Goal: Information Seeking & Learning: Learn about a topic

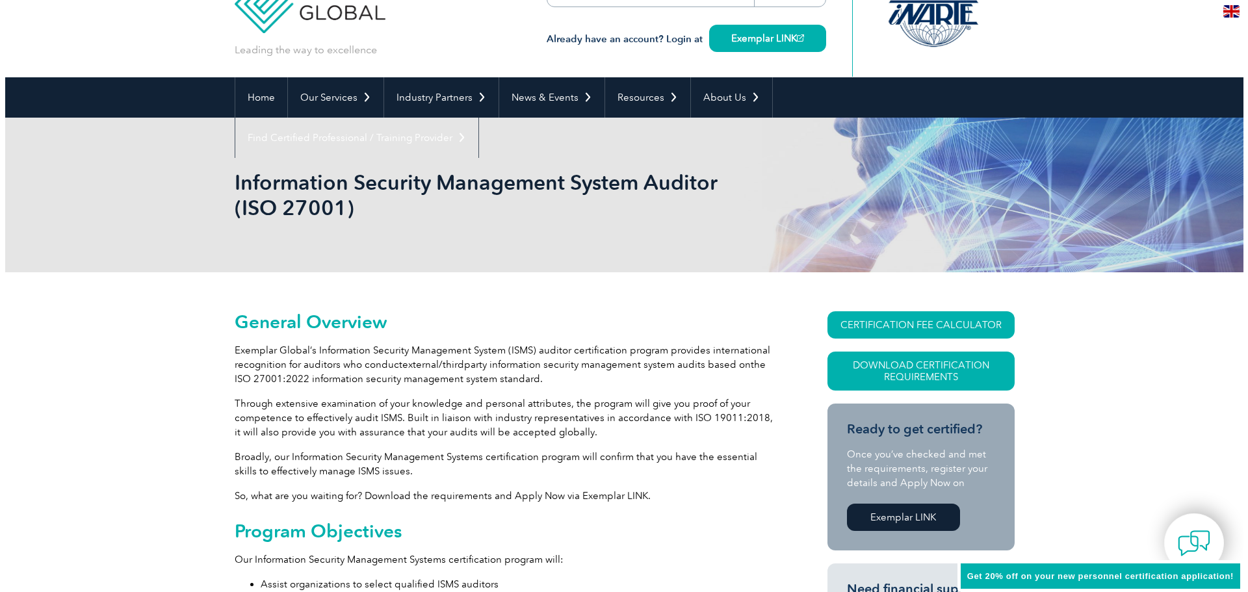
scroll to position [130, 0]
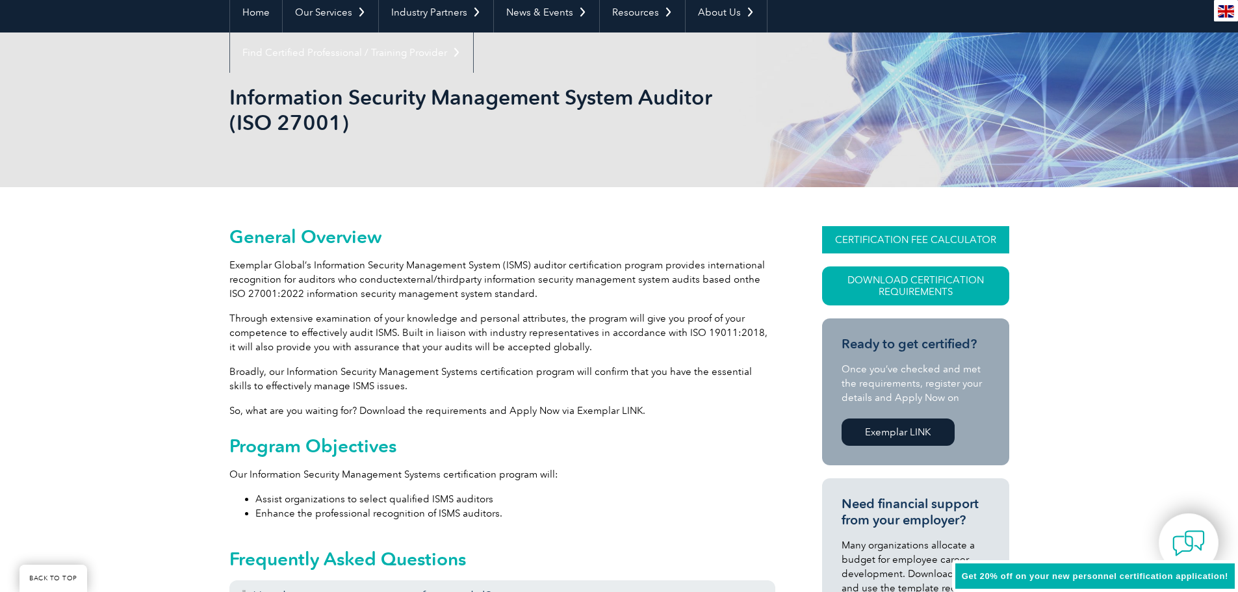
click at [903, 240] on link "CERTIFICATION FEE CALCULATOR" at bounding box center [915, 239] width 187 height 27
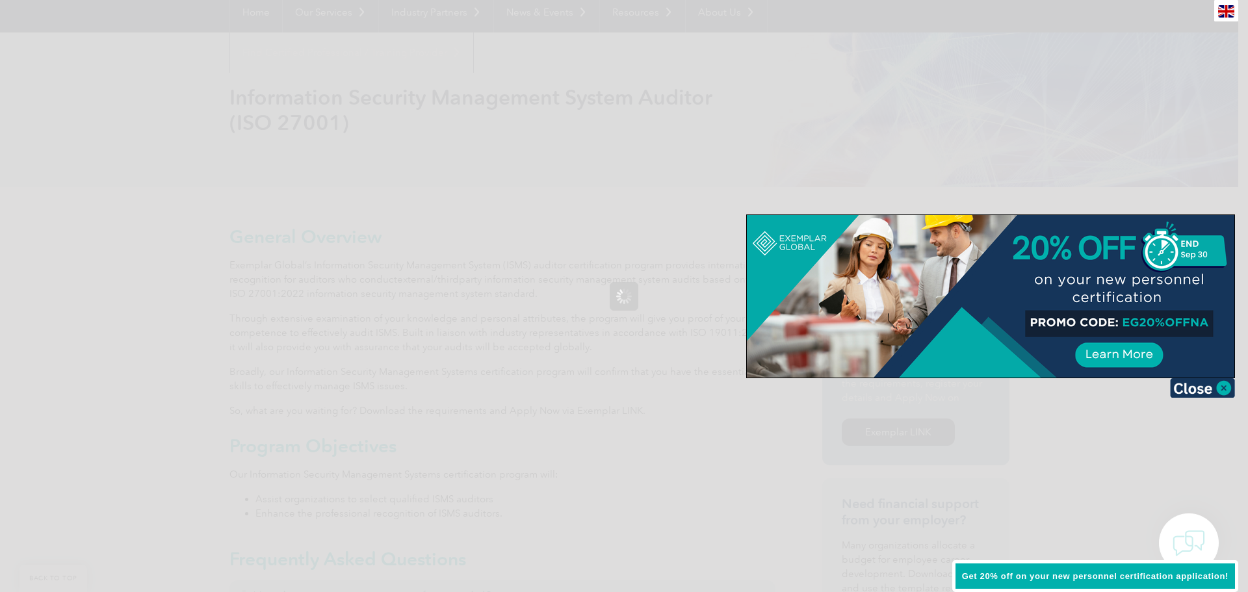
click at [1209, 391] on img at bounding box center [1202, 387] width 65 height 19
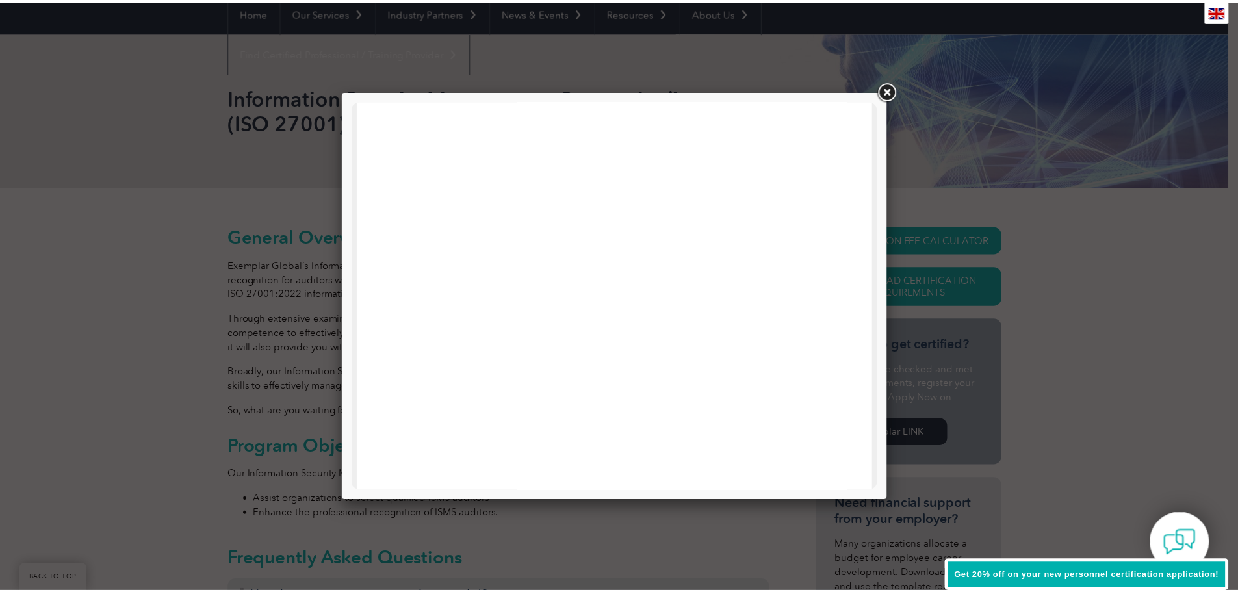
scroll to position [620, 0]
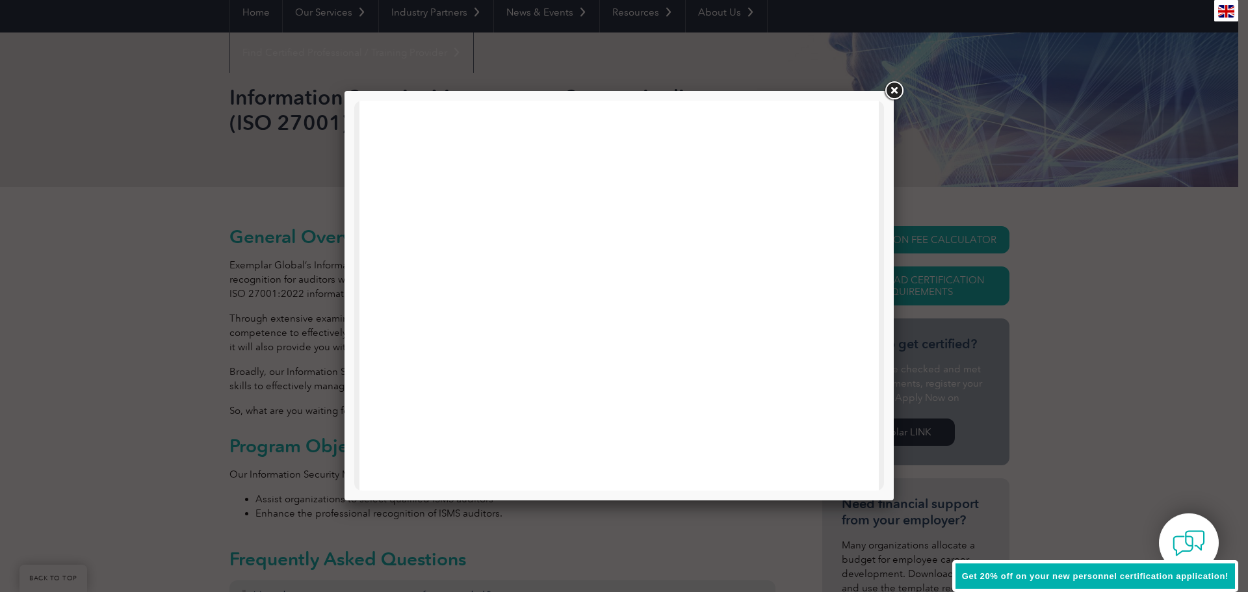
click at [903, 89] on link at bounding box center [893, 90] width 23 height 23
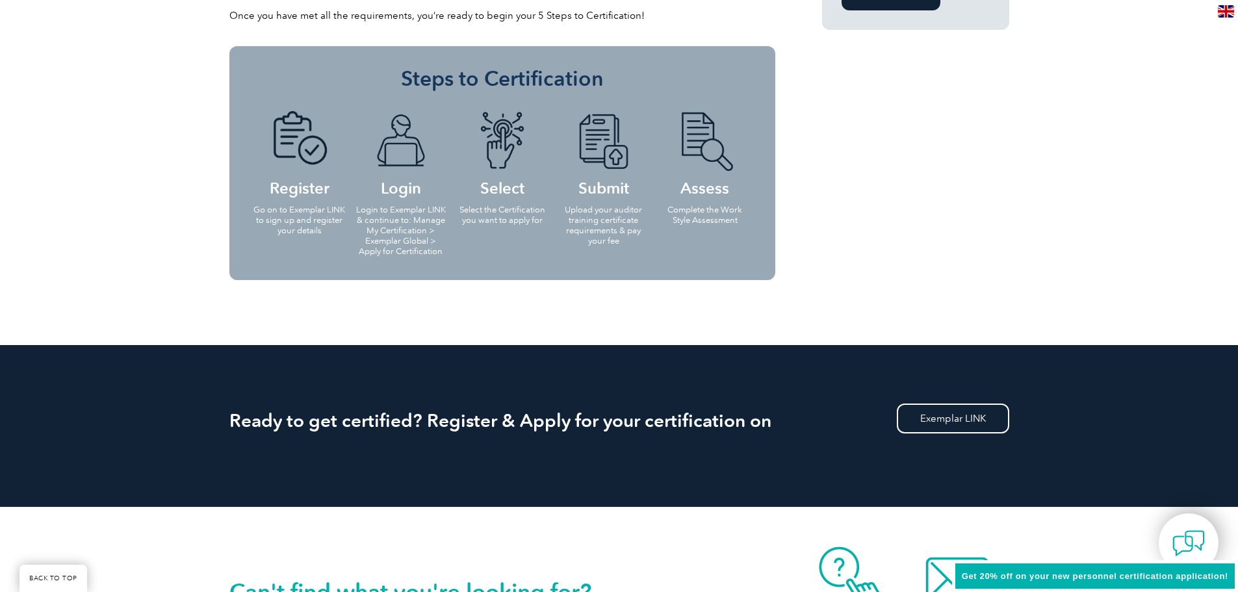
scroll to position [1170, 0]
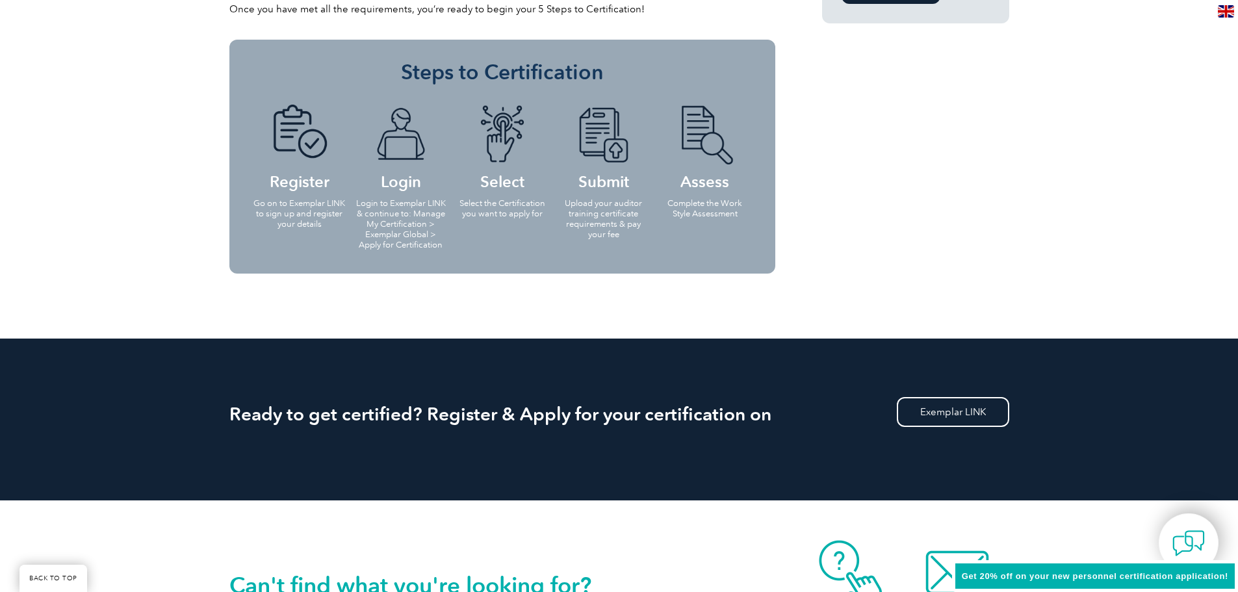
drag, startPoint x: 445, startPoint y: 307, endPoint x: 432, endPoint y: 307, distance: 13.0
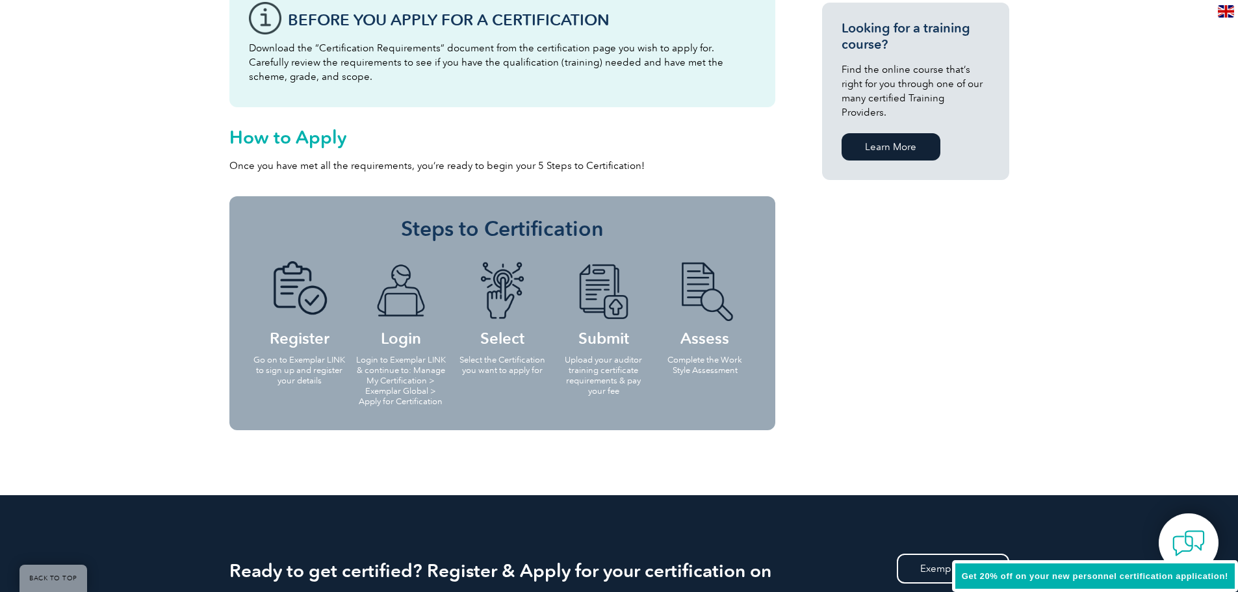
scroll to position [0, 0]
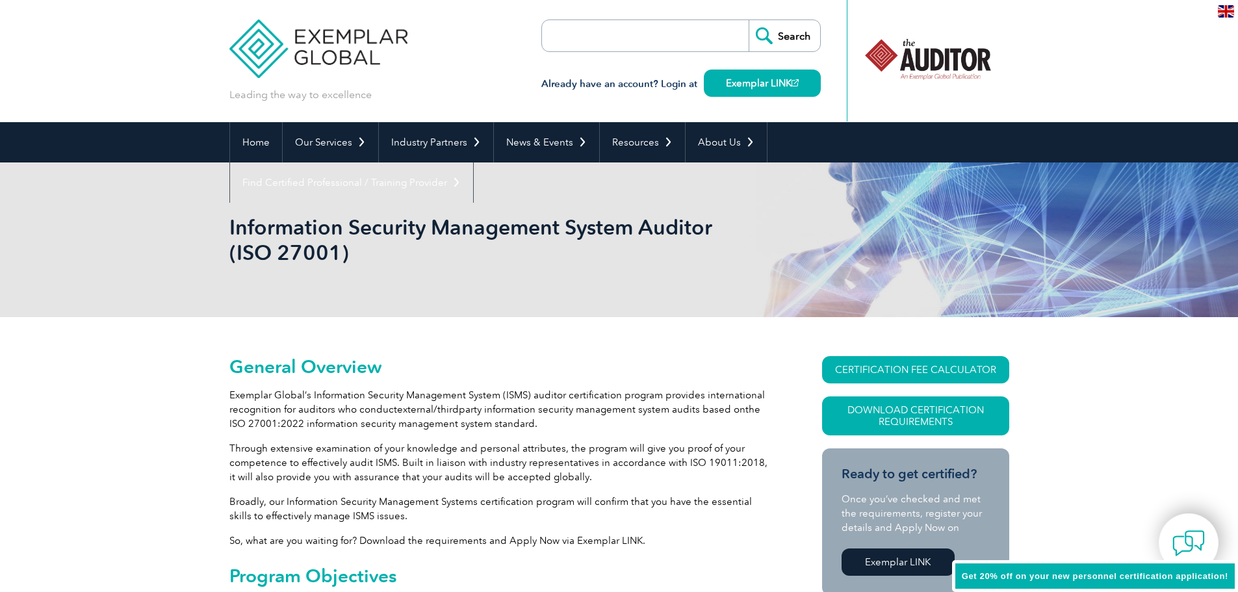
click at [328, 70] on img at bounding box center [318, 39] width 179 height 78
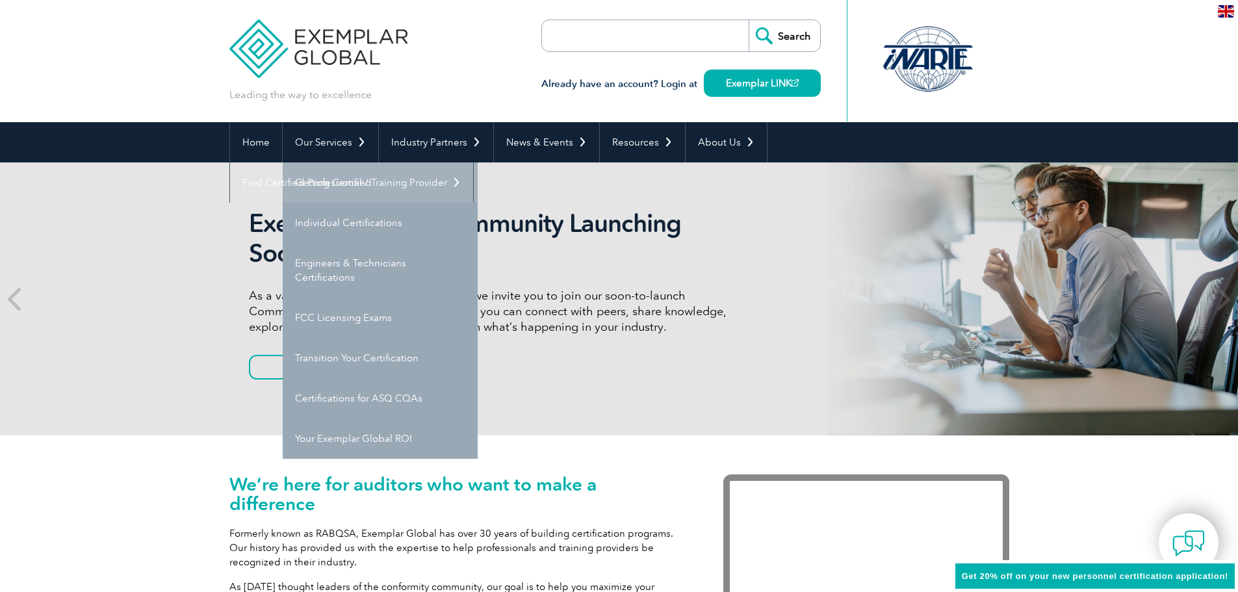
click at [335, 177] on link "Getting Certified" at bounding box center [380, 182] width 195 height 40
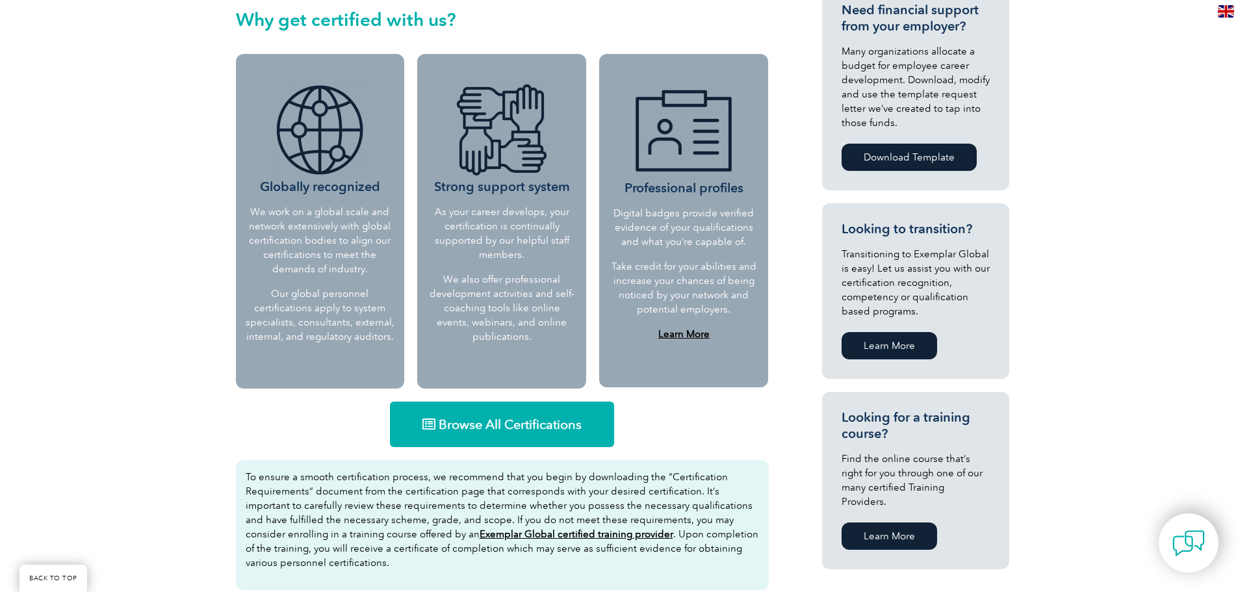
scroll to position [520, 0]
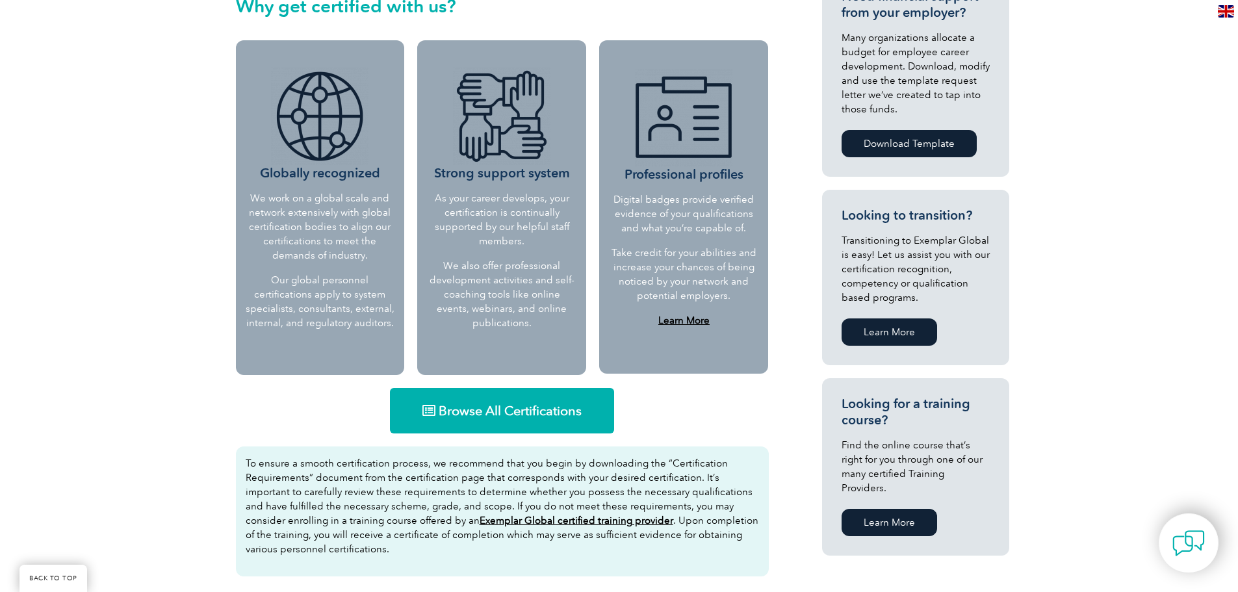
click at [432, 406] on icon at bounding box center [428, 410] width 13 height 13
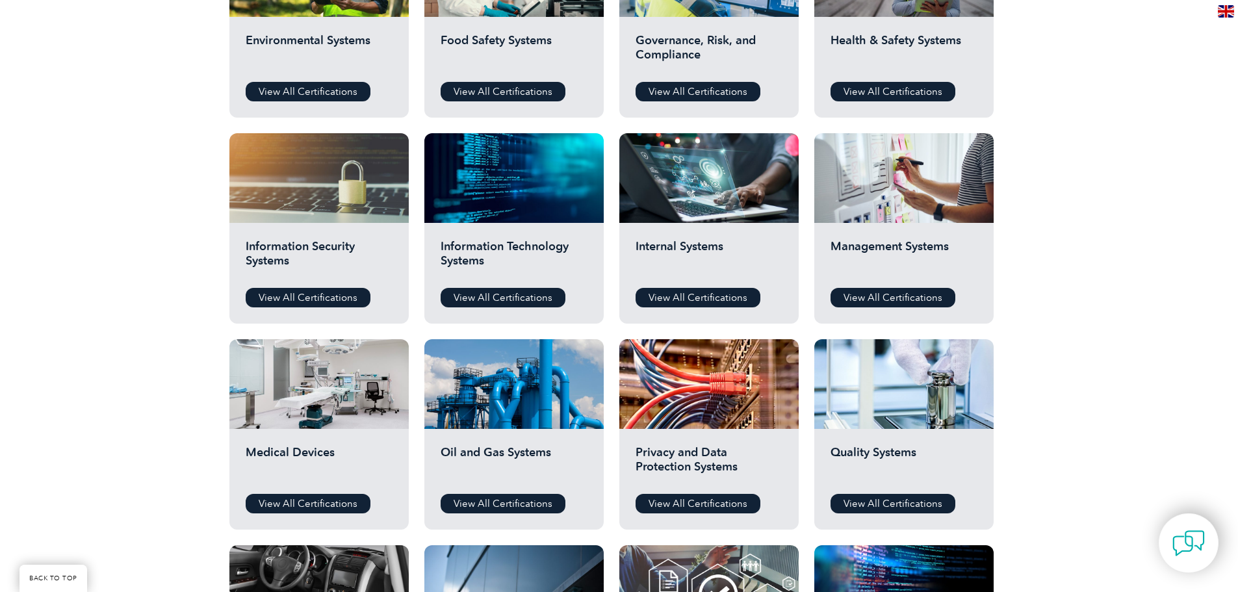
scroll to position [585, 0]
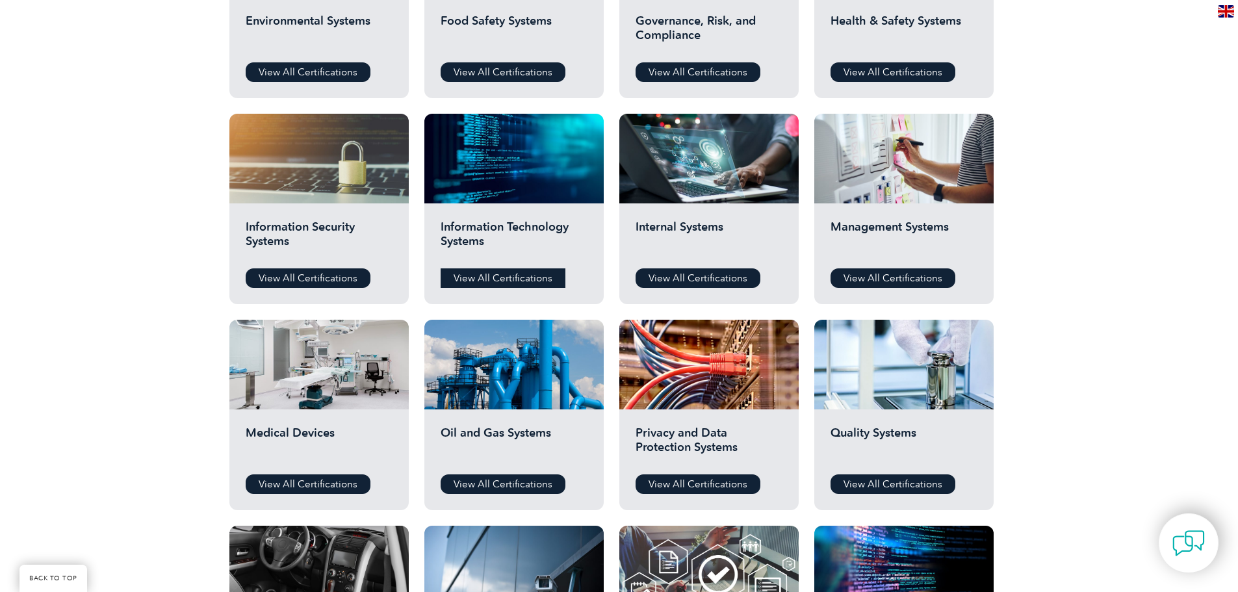
click at [526, 281] on link "View All Certifications" at bounding box center [503, 277] width 125 height 19
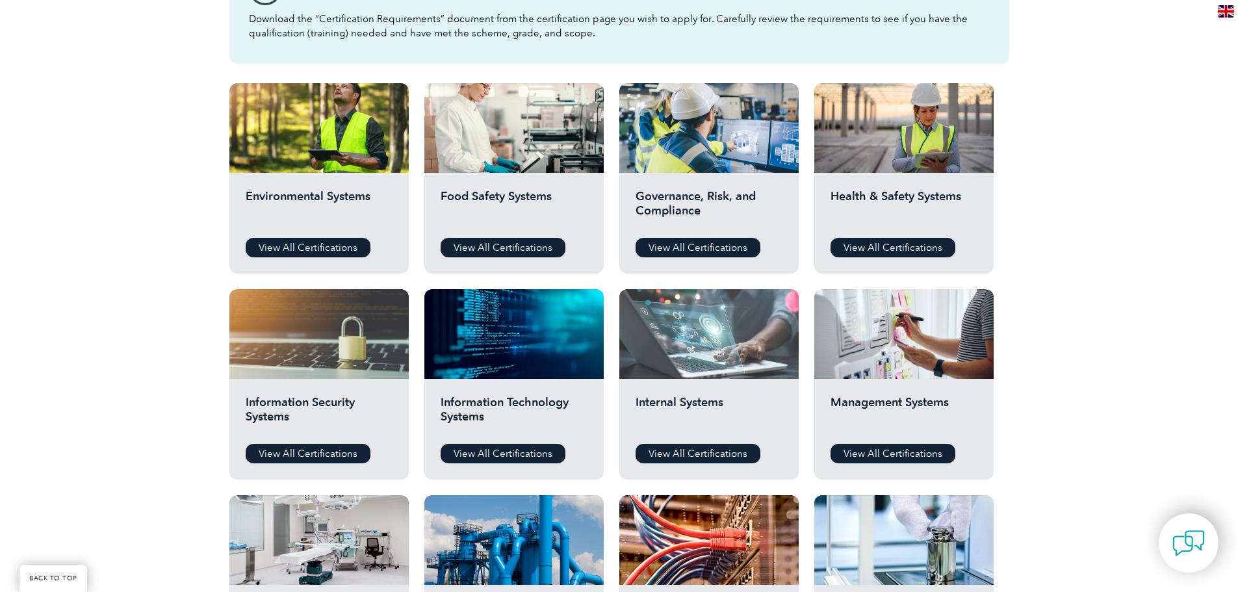
scroll to position [390, 0]
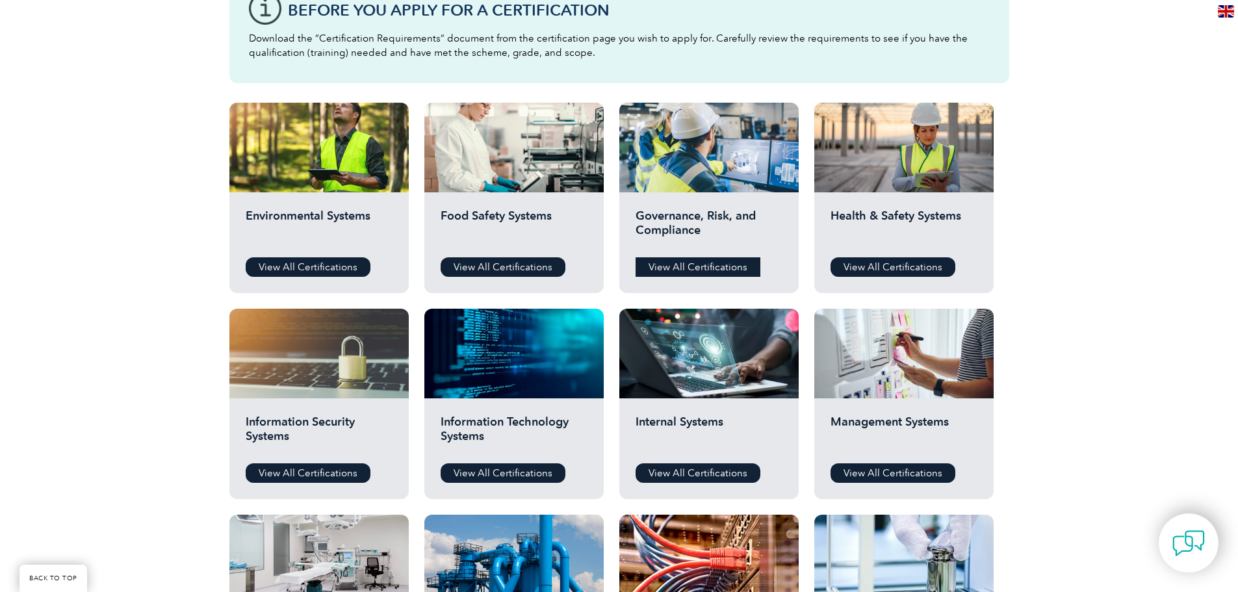
click at [695, 268] on link "View All Certifications" at bounding box center [698, 266] width 125 height 19
click at [336, 459] on div "Information Security Systems View All Certifications" at bounding box center [318, 448] width 179 height 101
click at [337, 475] on link "View All Certifications" at bounding box center [308, 472] width 125 height 19
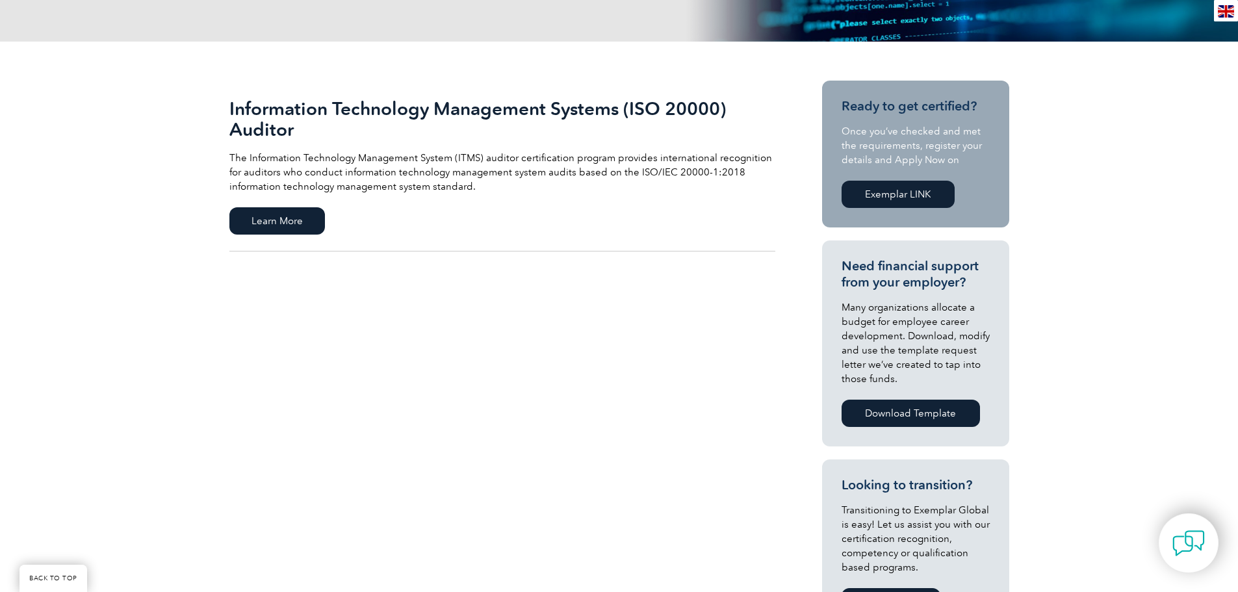
scroll to position [260, 0]
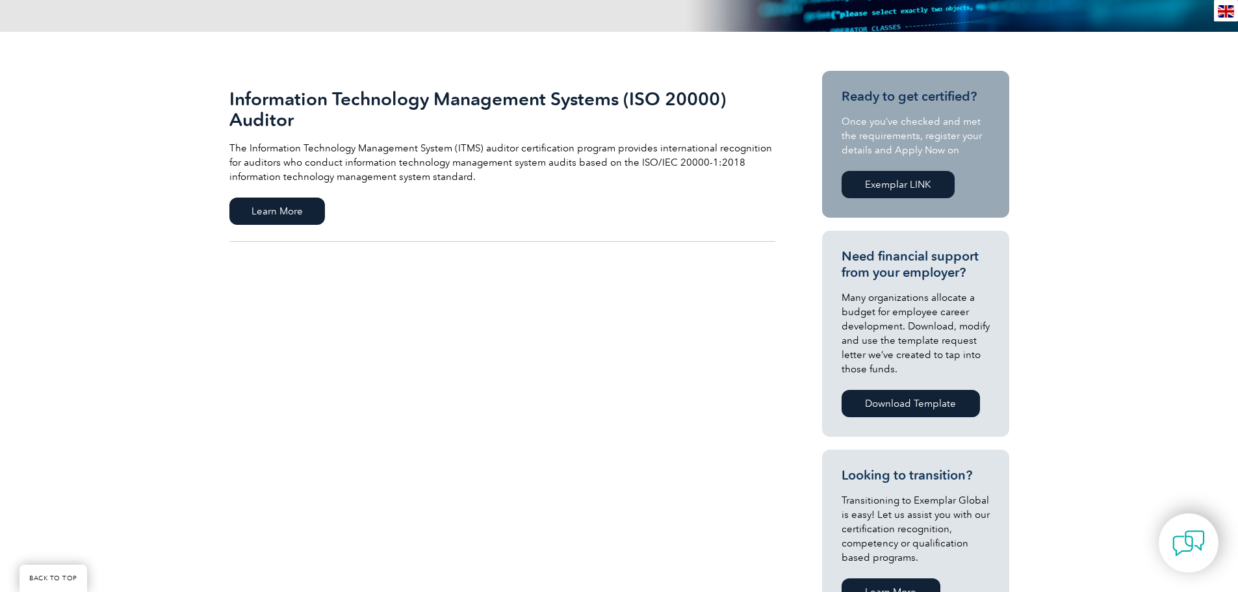
drag, startPoint x: 485, startPoint y: 278, endPoint x: 456, endPoint y: 280, distance: 29.3
click at [484, 278] on div "Information Technology Management Systems (ISO 20000) Auditor The Information T…" at bounding box center [619, 453] width 780 height 842
click at [456, 280] on div "Information Technology Management Systems (ISO 20000) Auditor The Information T…" at bounding box center [619, 453] width 780 height 842
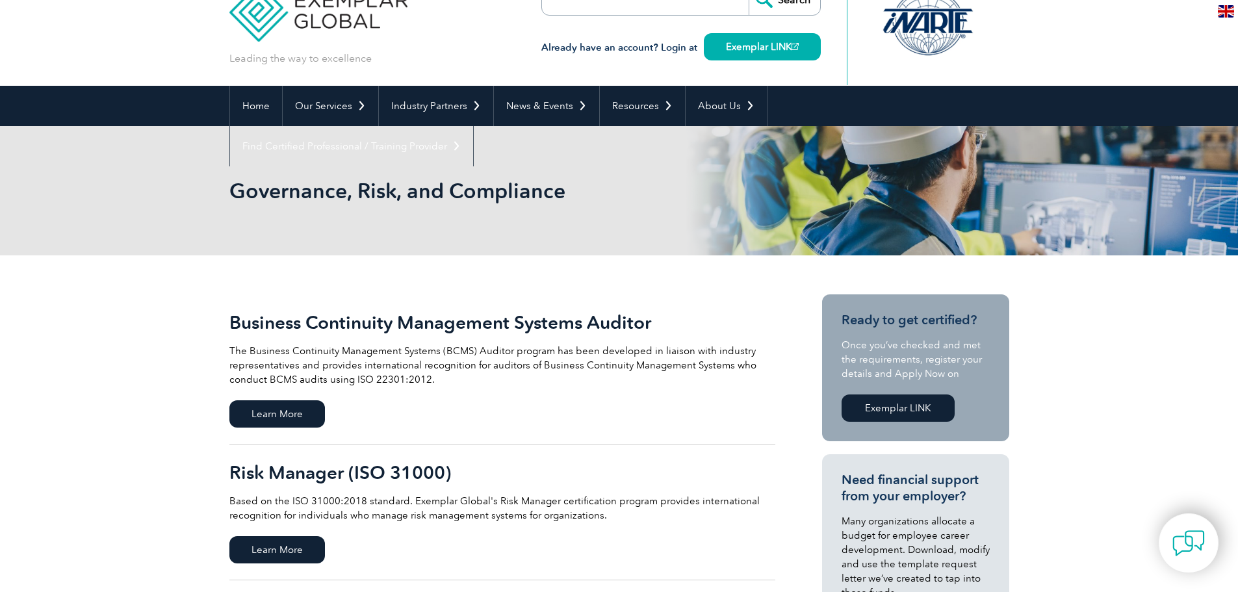
scroll to position [260, 0]
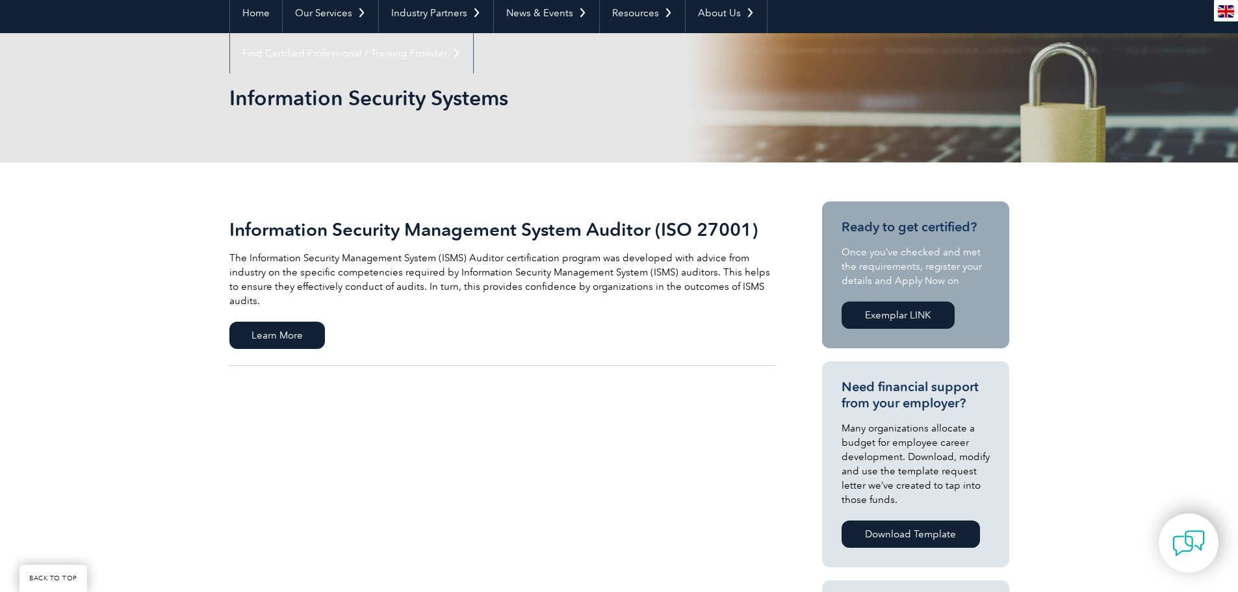
scroll to position [130, 0]
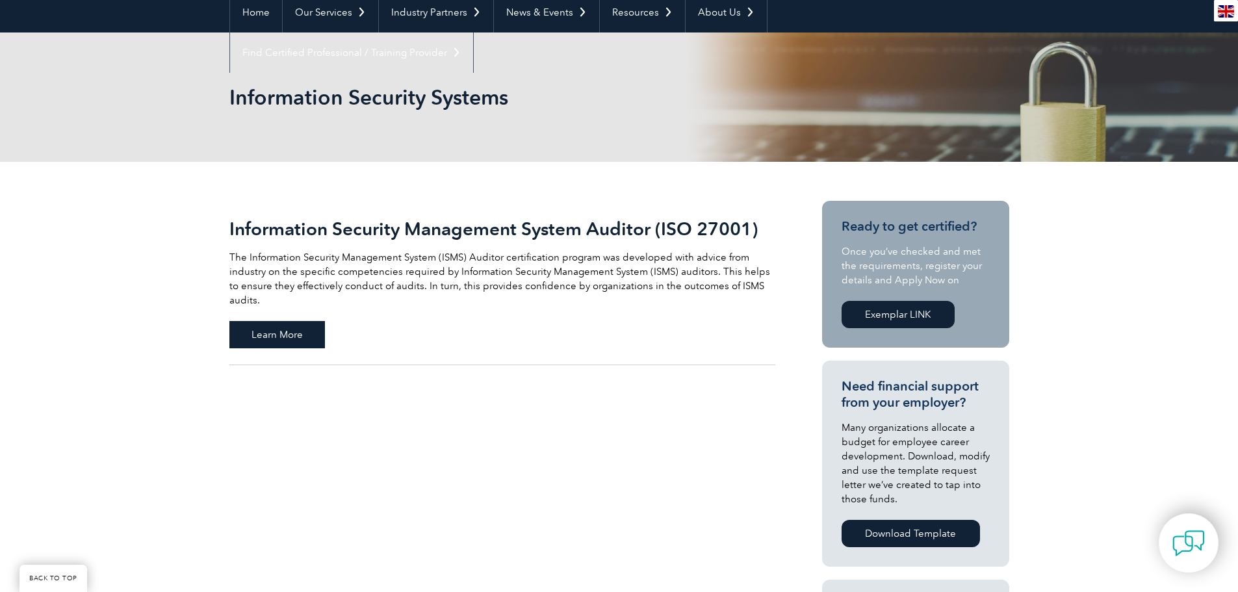
click at [312, 321] on span "Learn More" at bounding box center [277, 334] width 96 height 27
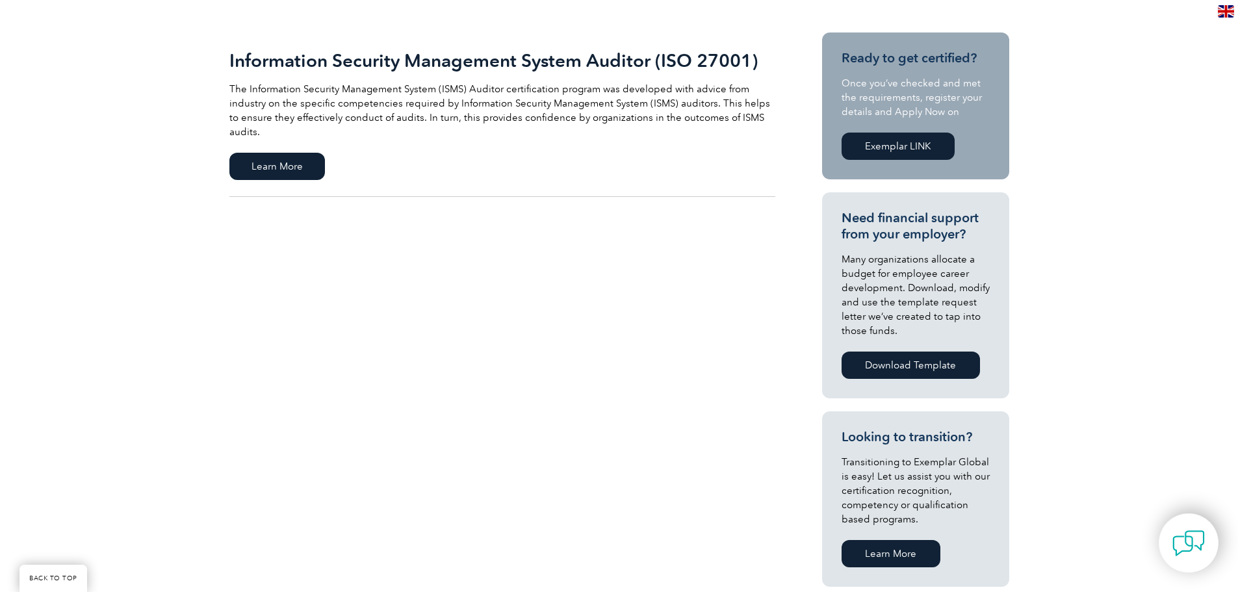
scroll to position [325, 0]
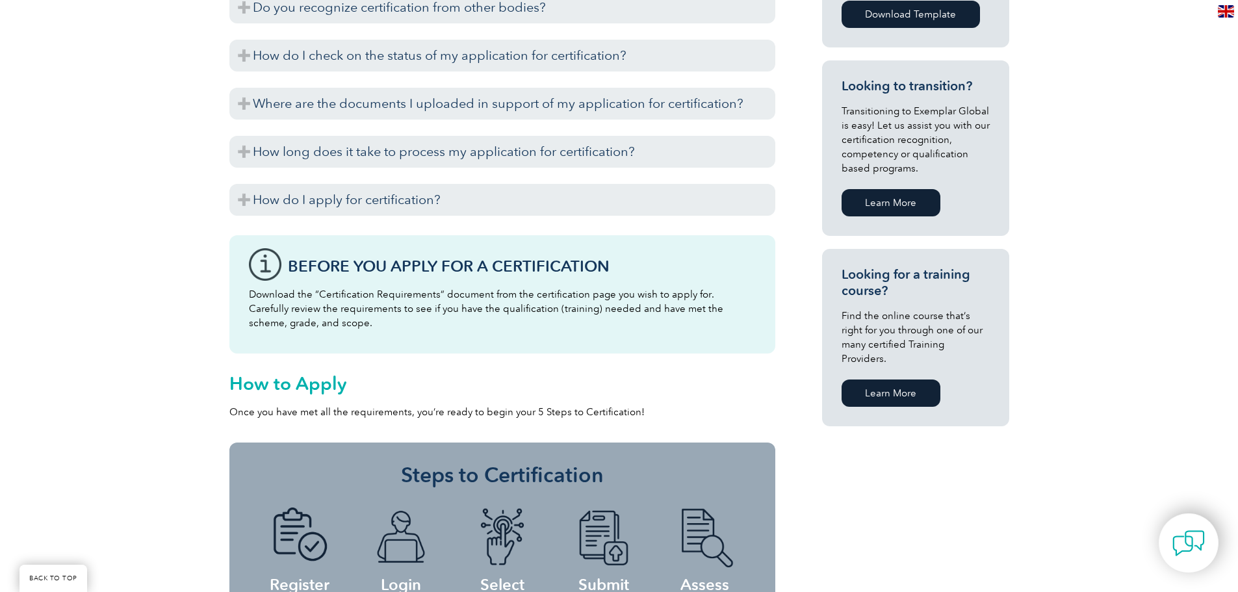
scroll to position [845, 0]
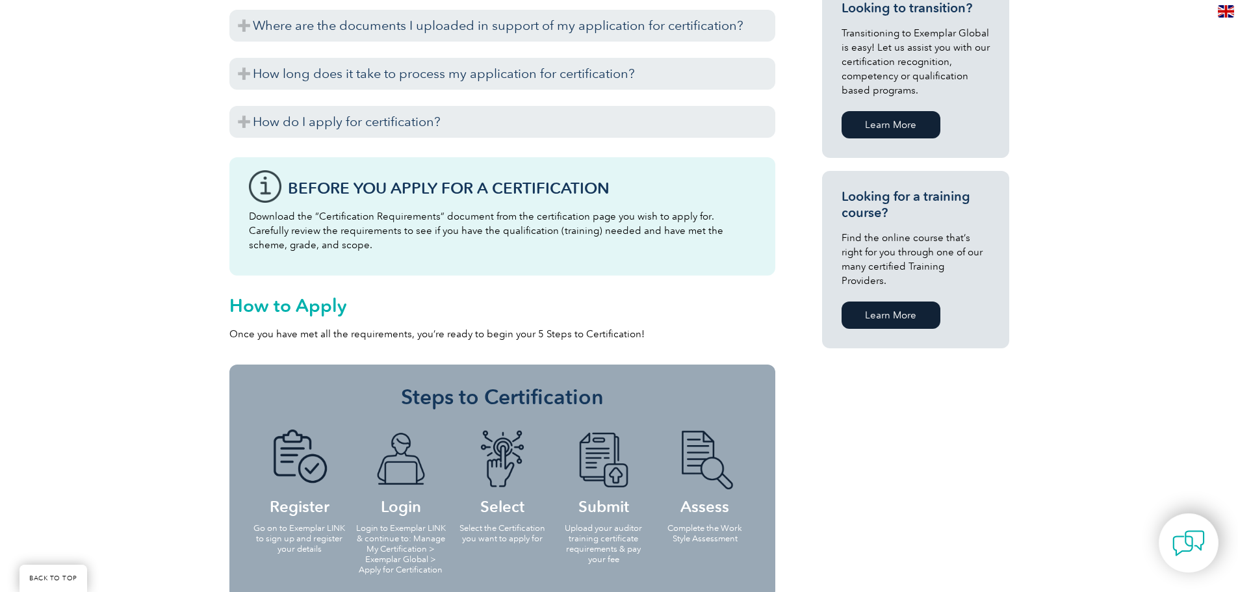
click at [297, 308] on h2 "How to Apply" at bounding box center [502, 305] width 546 height 21
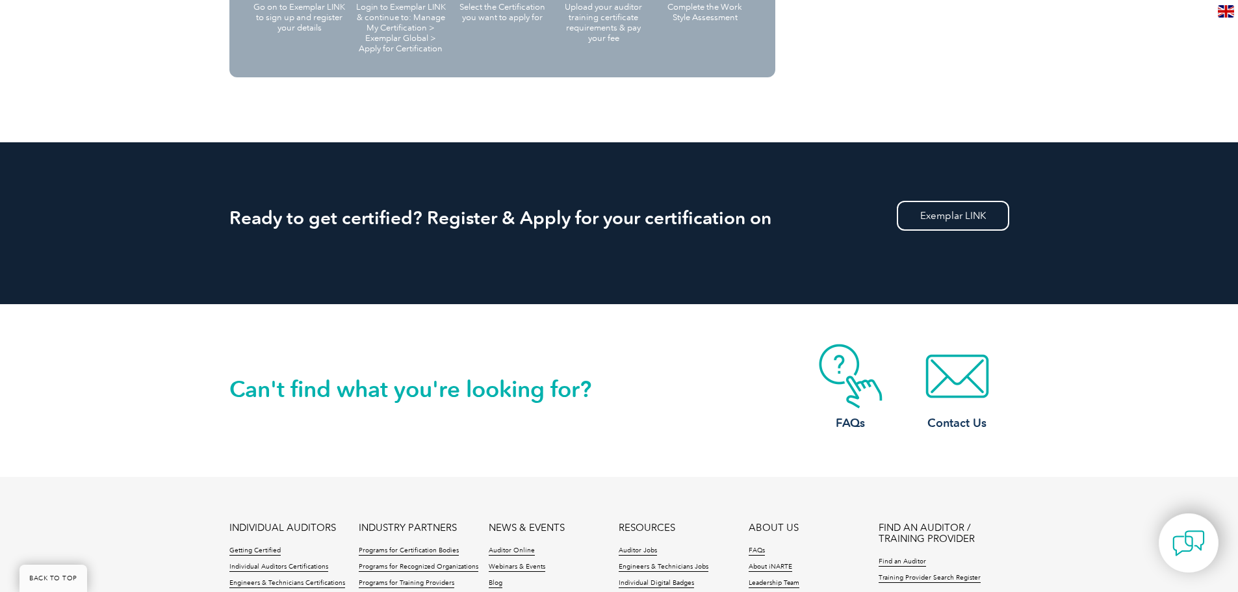
scroll to position [1300, 0]
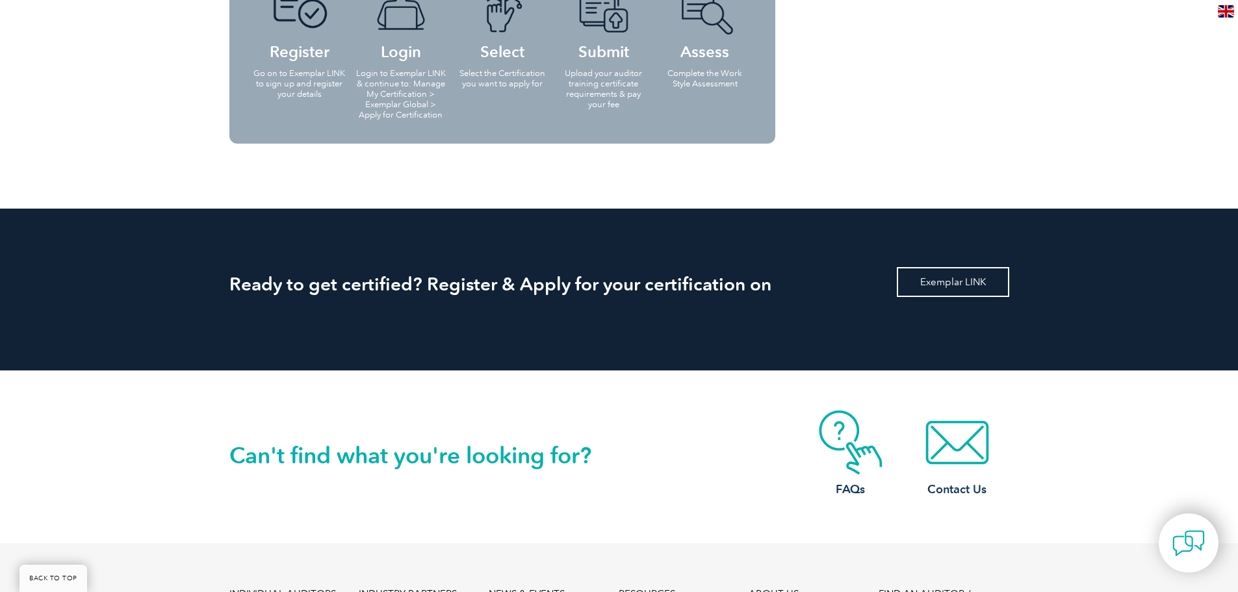
click at [917, 282] on link "Exemplar LINK" at bounding box center [953, 282] width 112 height 30
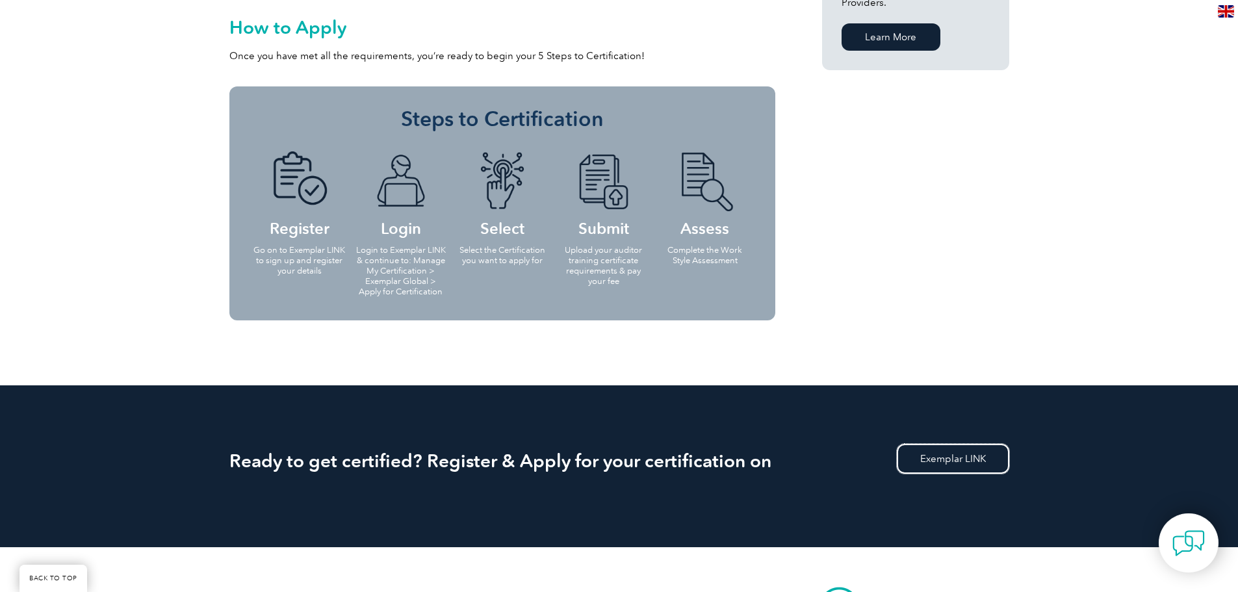
scroll to position [1105, 0]
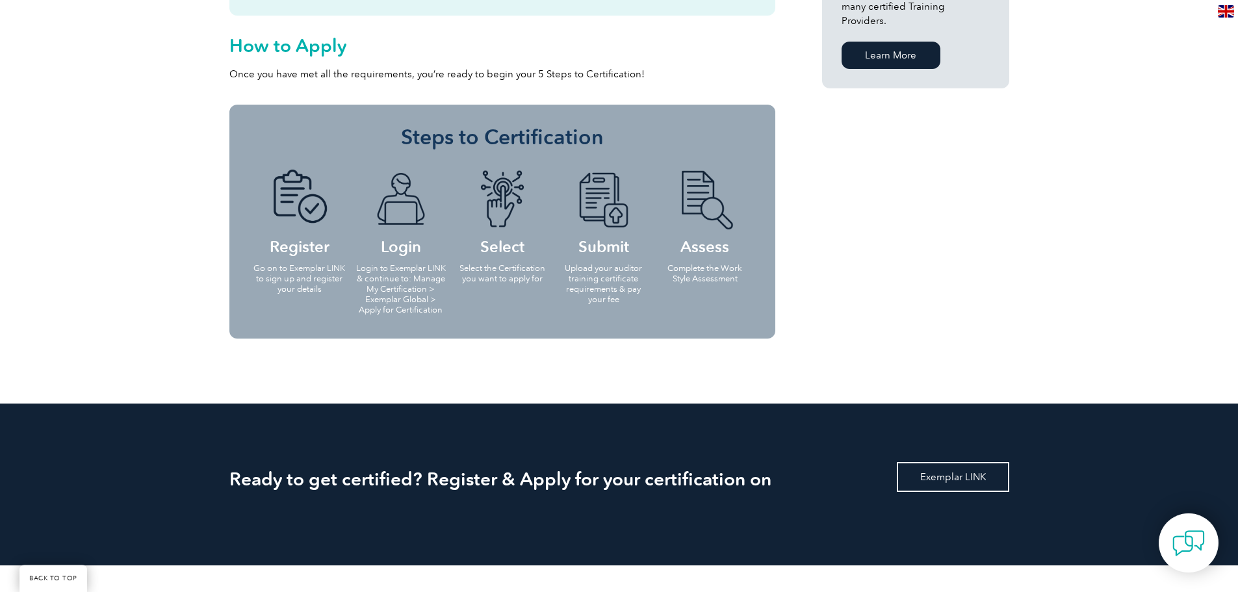
click at [946, 468] on link "Exemplar LINK" at bounding box center [953, 477] width 112 height 30
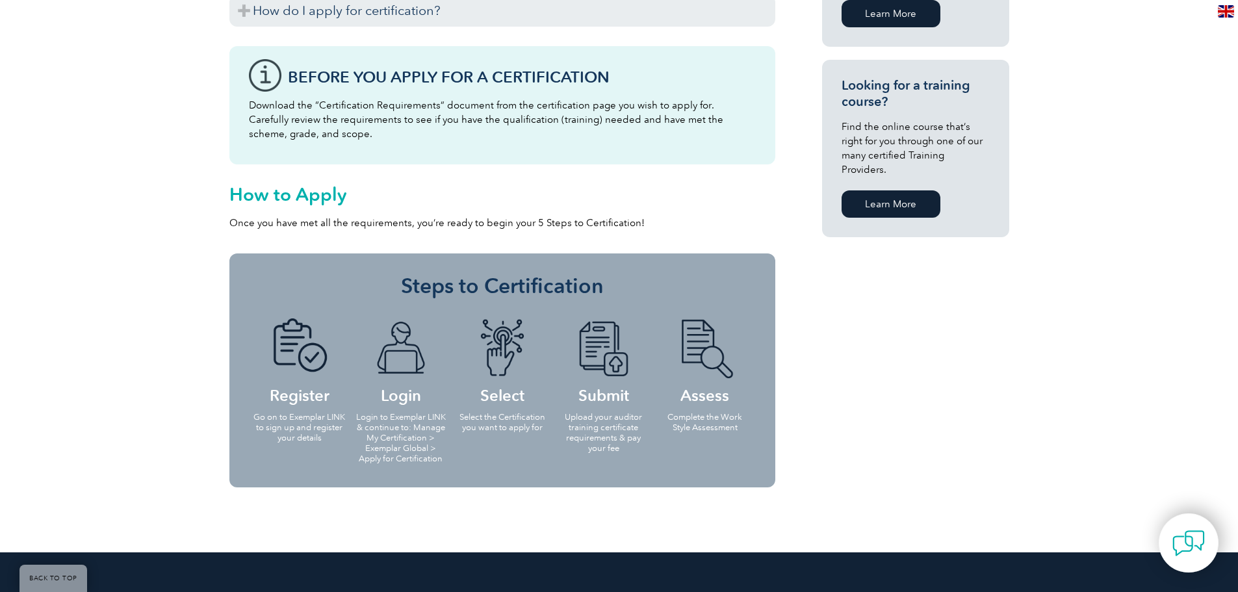
scroll to position [910, 0]
